Goal: Transaction & Acquisition: Purchase product/service

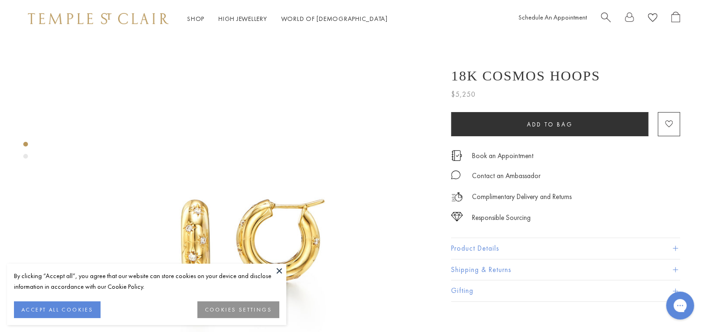
click at [277, 272] on button at bounding box center [279, 271] width 14 height 14
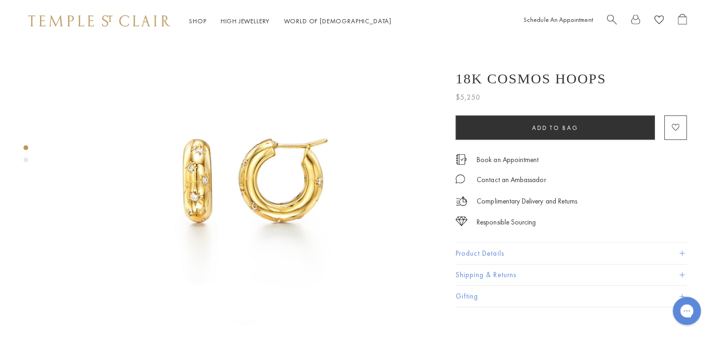
scroll to position [66, 0]
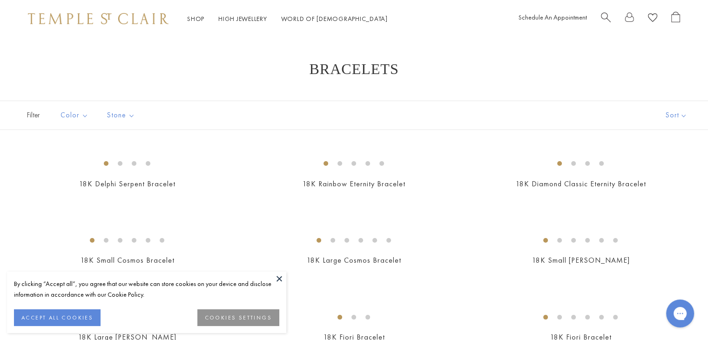
click at [604, 15] on span "Search" at bounding box center [606, 17] width 10 height 10
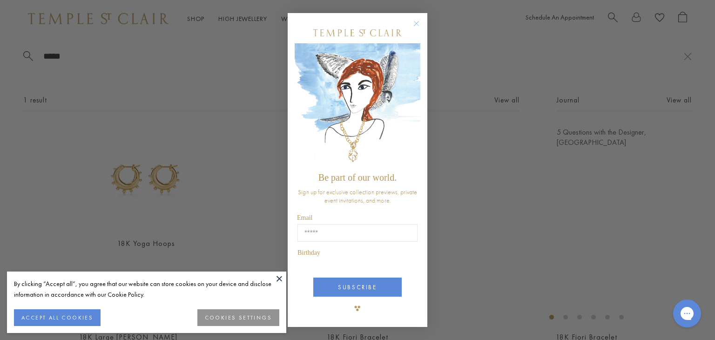
type input "****"
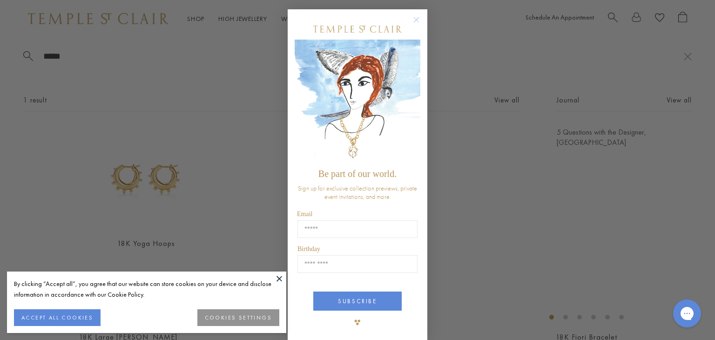
click at [414, 20] on circle "Close dialog" at bounding box center [416, 19] width 11 height 11
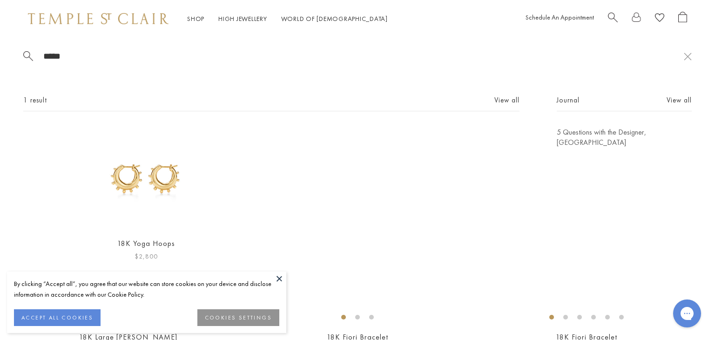
click at [142, 174] on img at bounding box center [146, 178] width 102 height 102
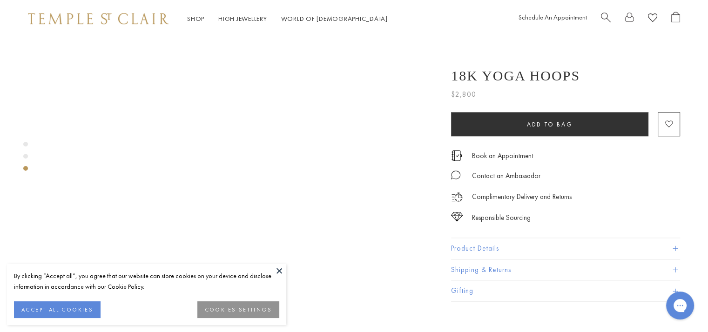
scroll to position [777, 0]
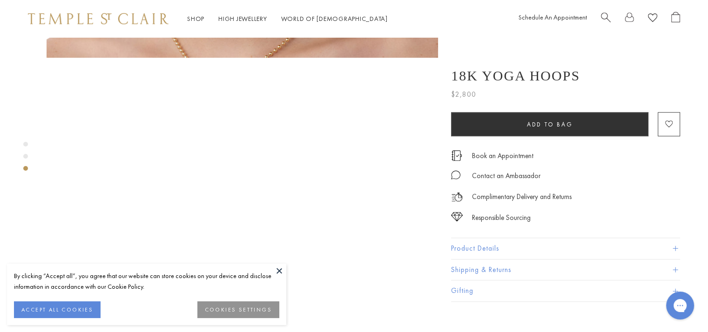
click at [277, 266] on button at bounding box center [279, 271] width 14 height 14
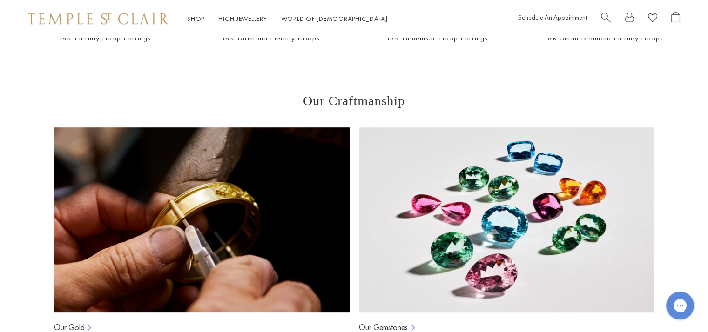
scroll to position [1441, 0]
